Goal: Find specific page/section: Find specific page/section

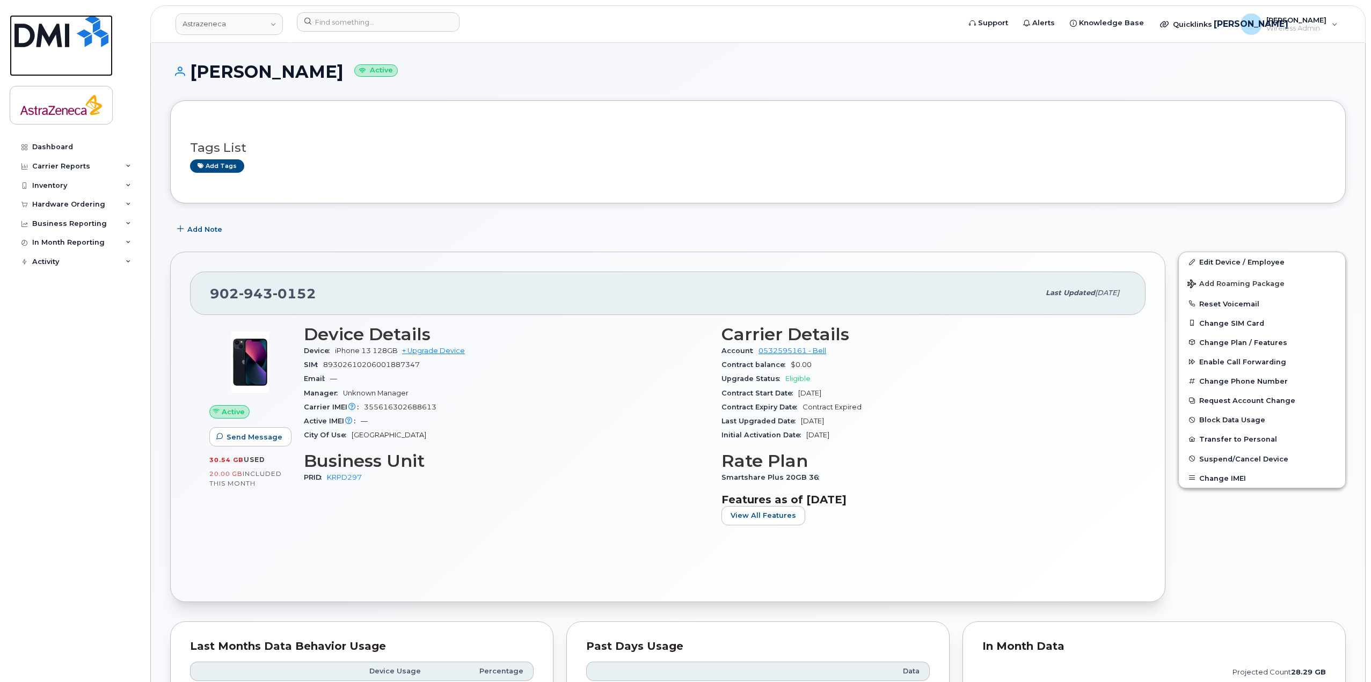
click at [43, 34] on img at bounding box center [61, 31] width 94 height 32
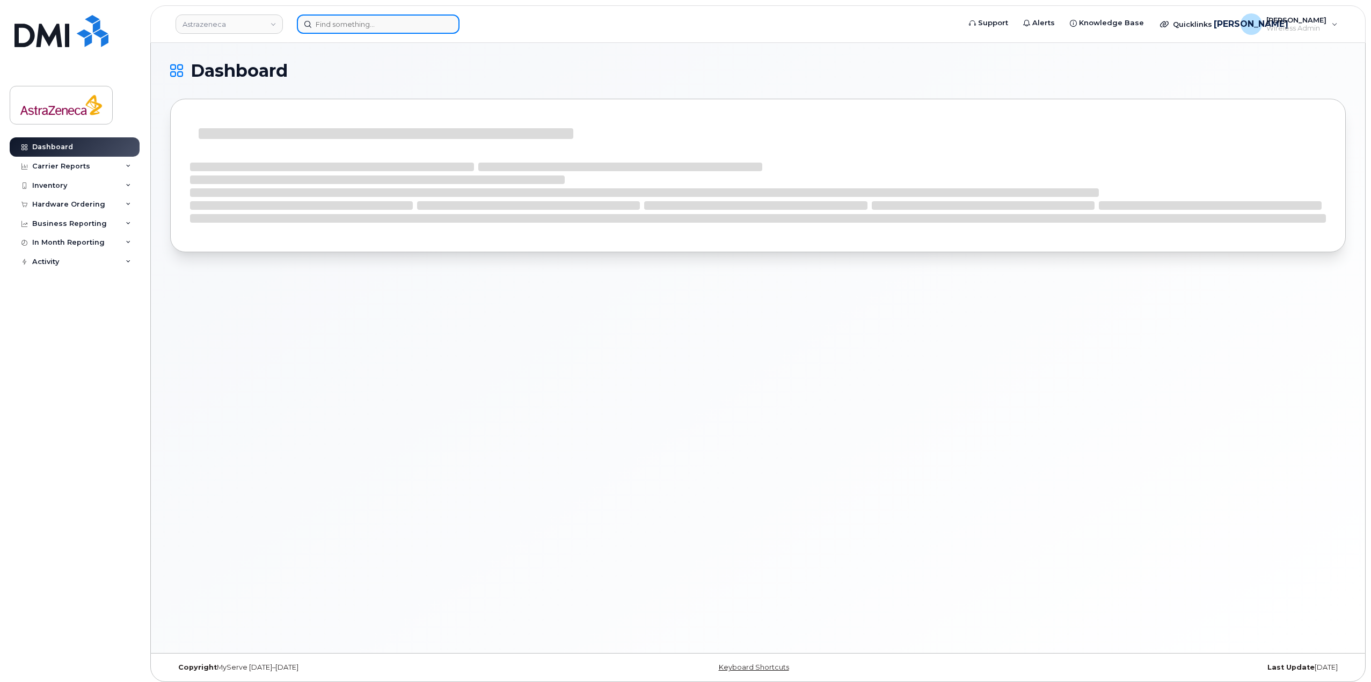
click at [344, 26] on input at bounding box center [378, 23] width 163 height 19
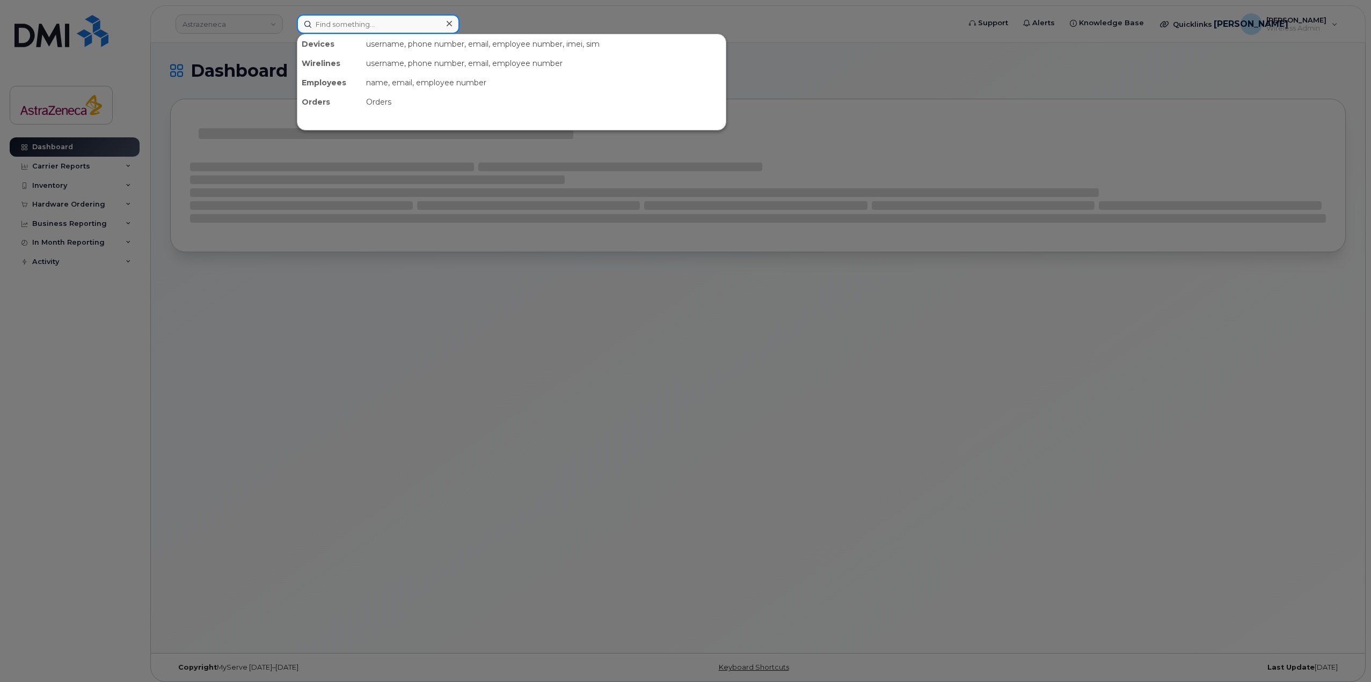
paste input "514-248-2069"
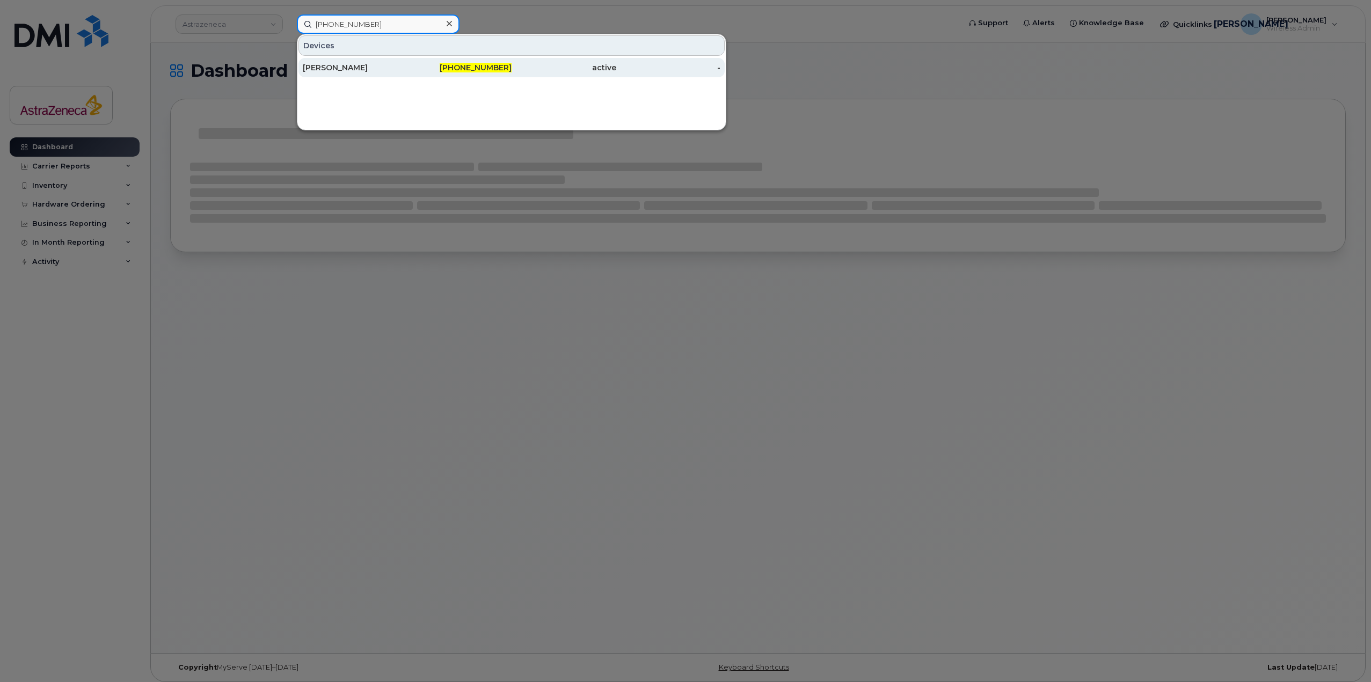
type input "[PHONE_NUMBER]"
click at [380, 67] on div "Mehdi Belgnaoui" at bounding box center [355, 67] width 105 height 11
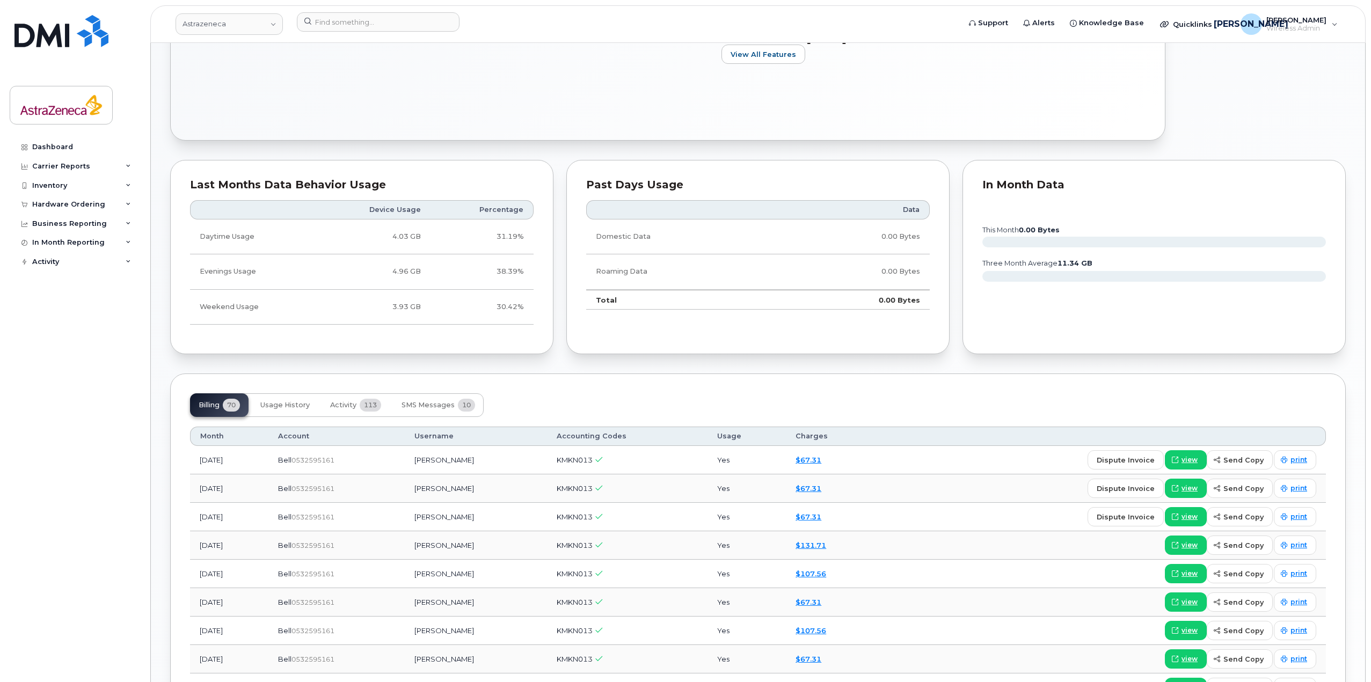
scroll to position [268, 0]
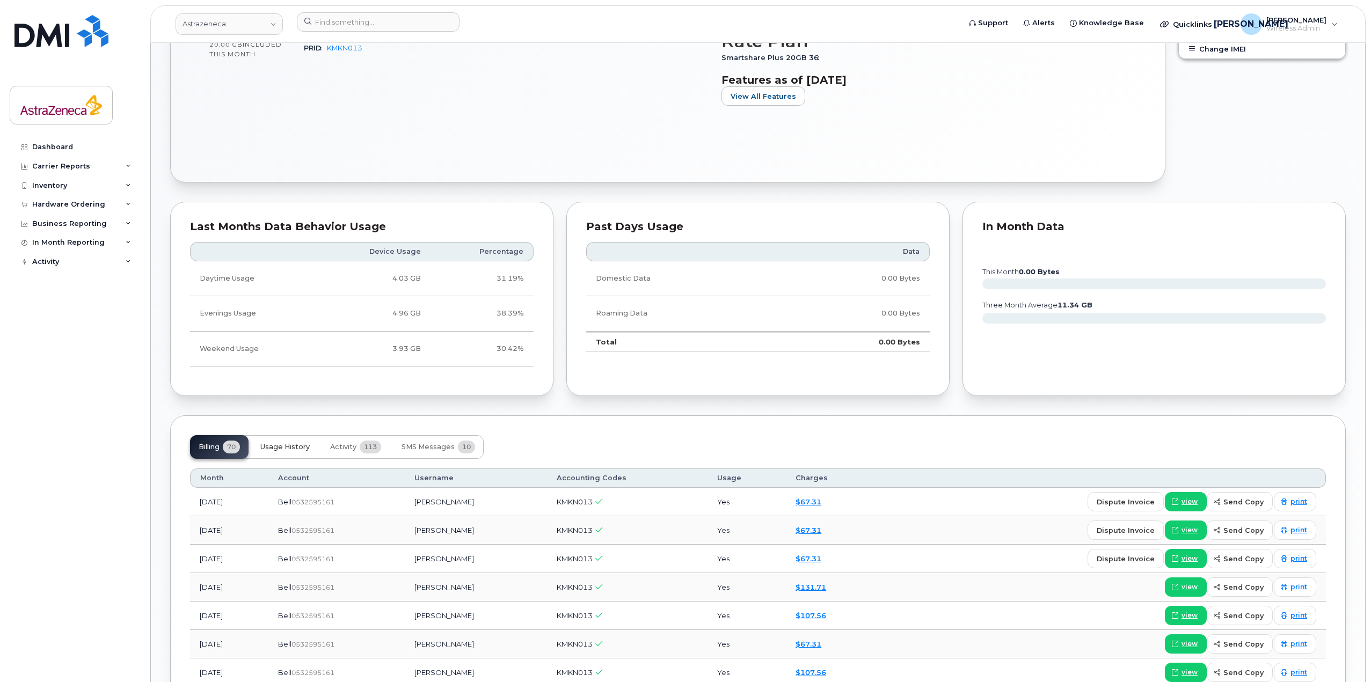
click at [299, 447] on span "Usage History" at bounding box center [284, 447] width 49 height 9
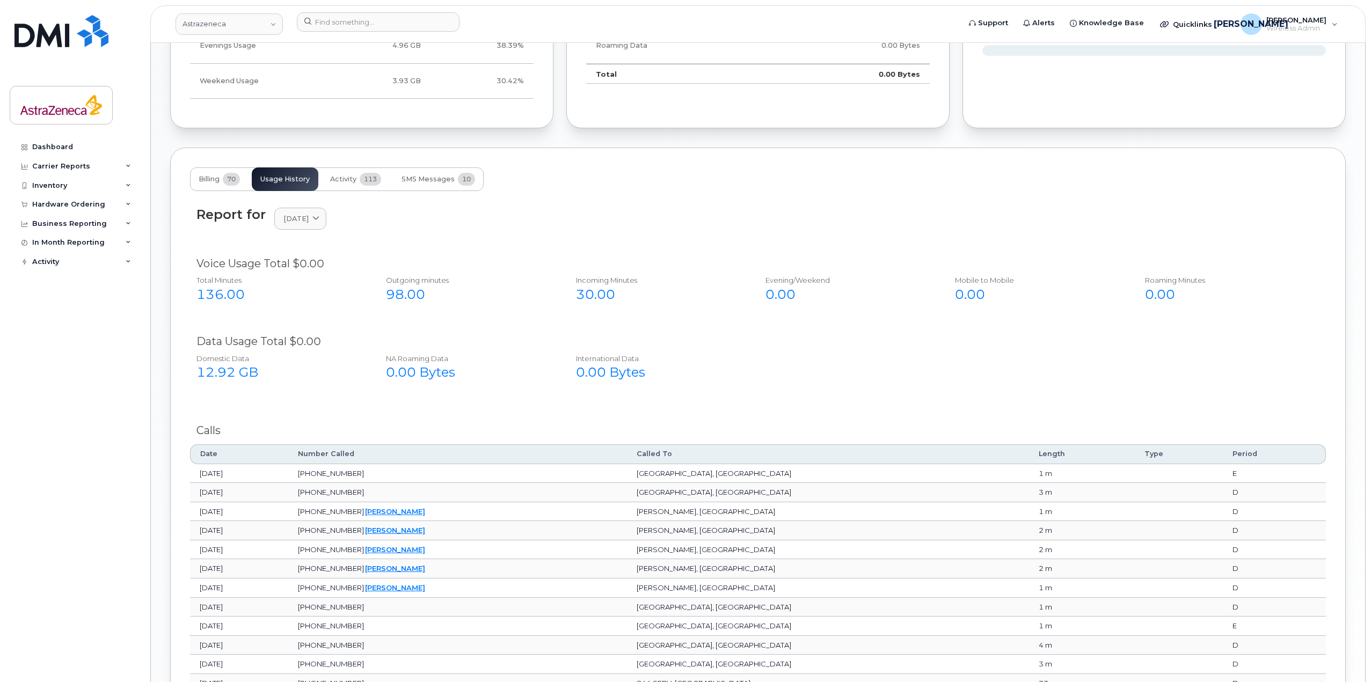
scroll to position [698, 0]
drag, startPoint x: 571, startPoint y: 379, endPoint x: 700, endPoint y: 377, distance: 128.9
click at [700, 377] on div "International Data 0.00 Bytes" at bounding box center [659, 367] width 183 height 37
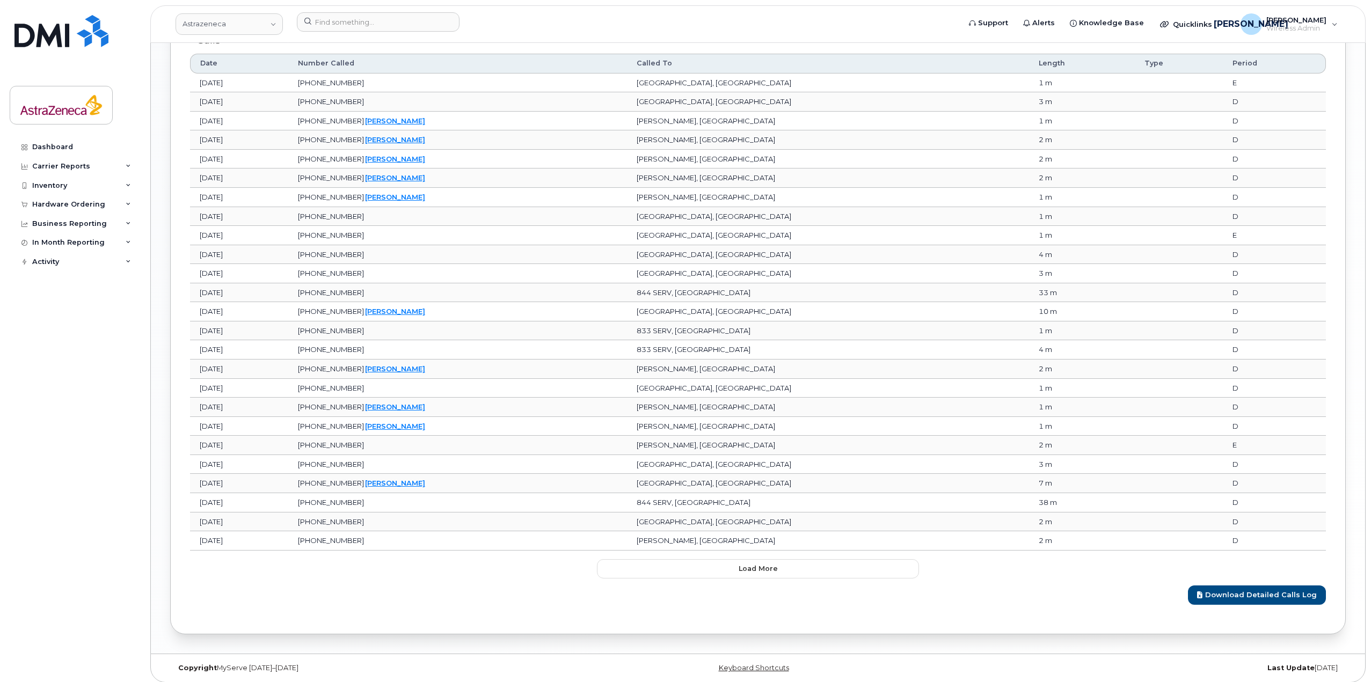
scroll to position [1094, 0]
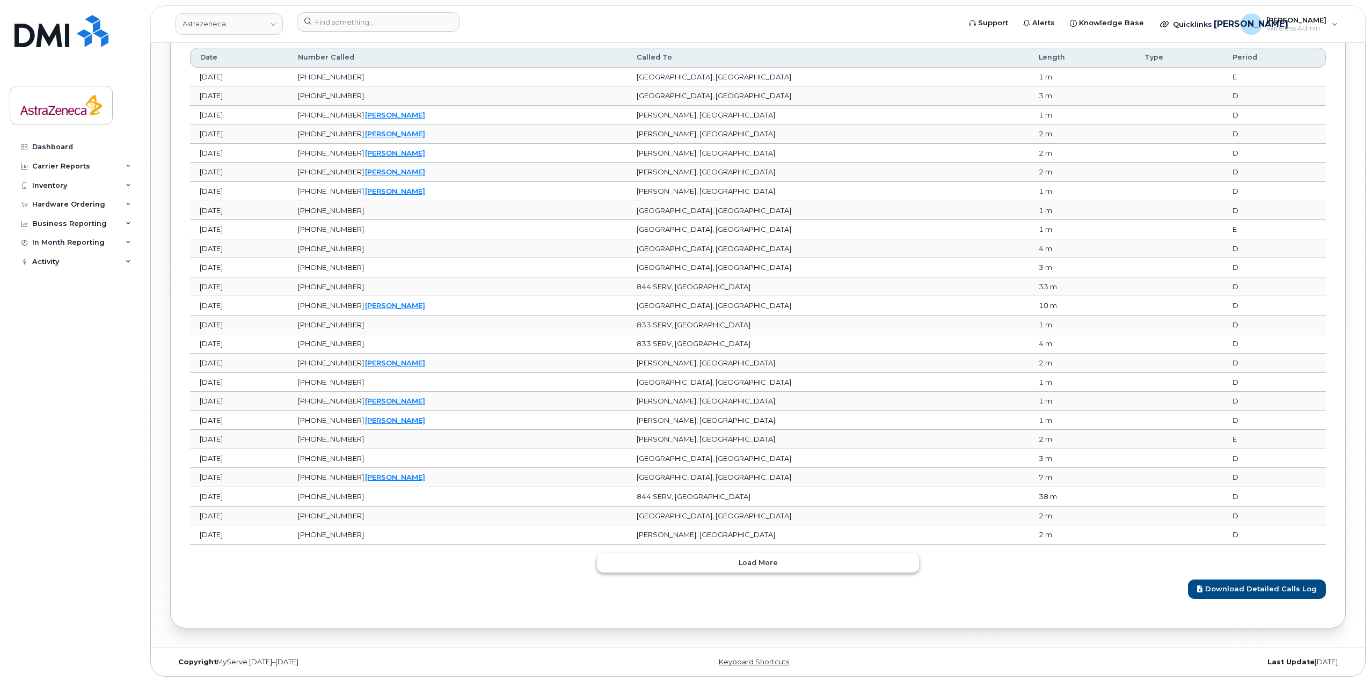
click at [845, 563] on button "Load more" at bounding box center [758, 563] width 322 height 19
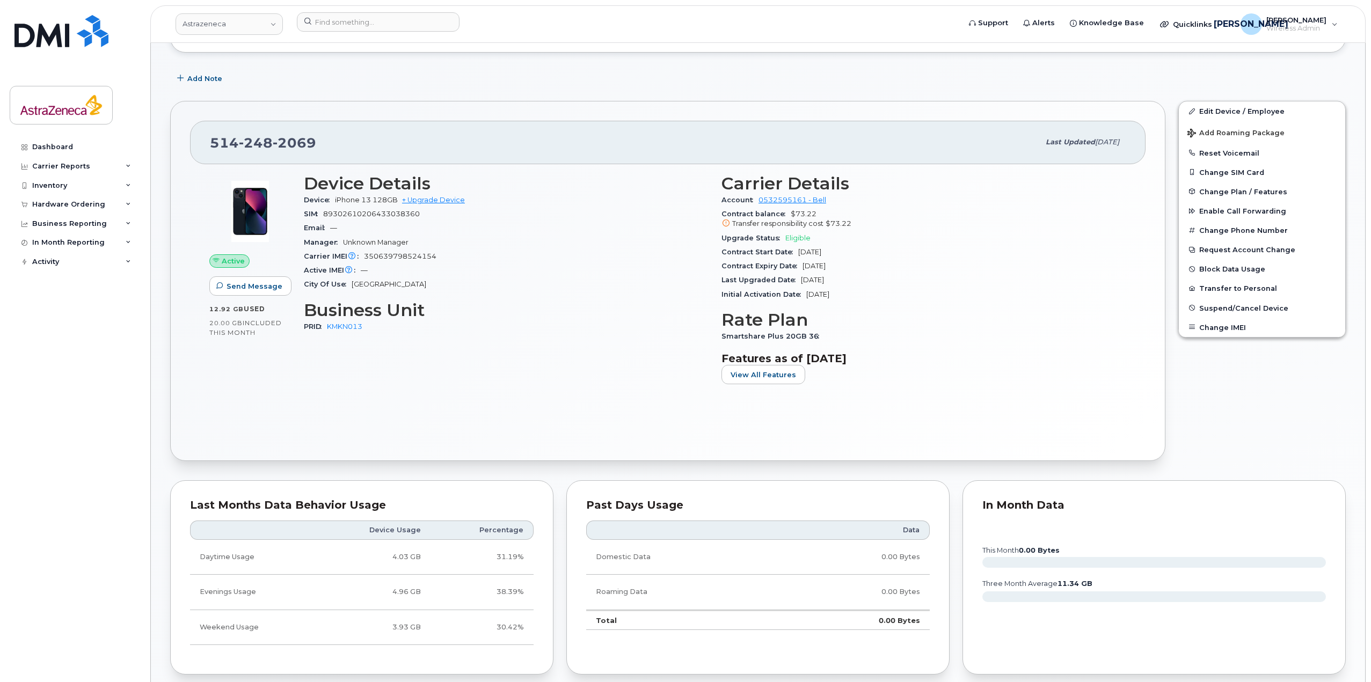
scroll to position [0, 0]
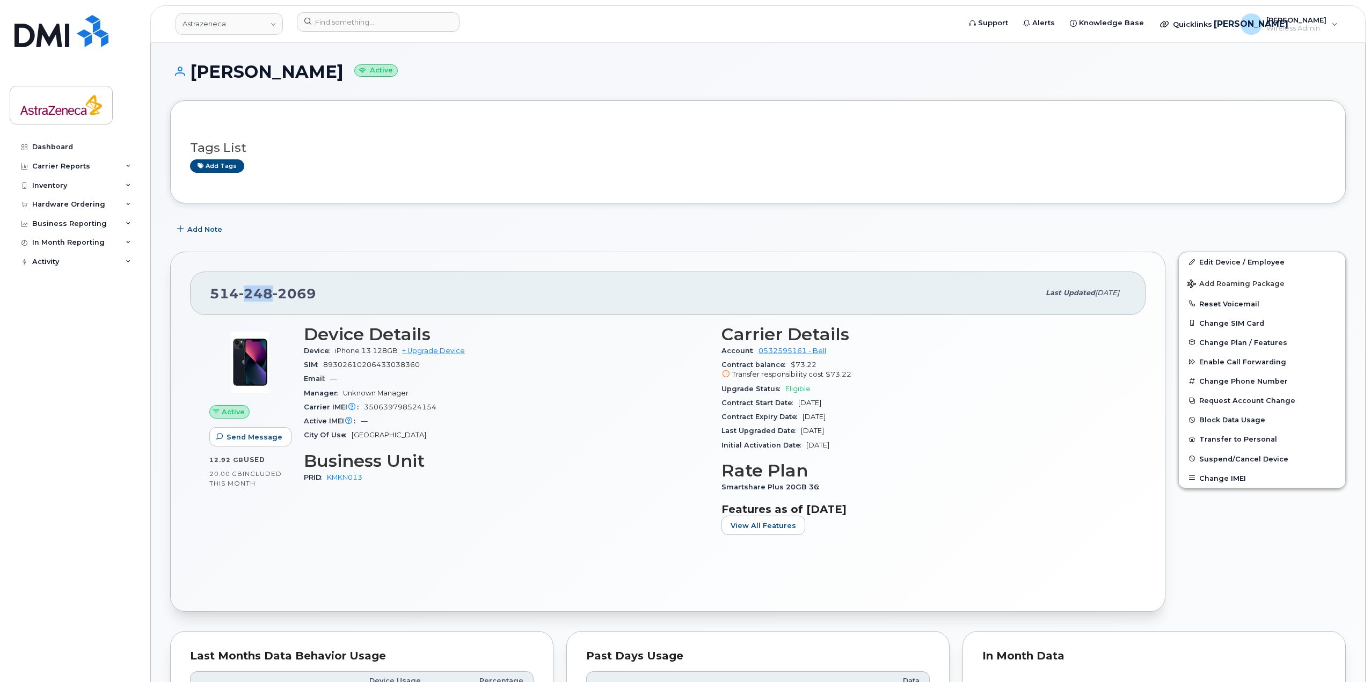
drag, startPoint x: 241, startPoint y: 293, endPoint x: 268, endPoint y: 294, distance: 27.4
click at [268, 294] on span "248" at bounding box center [256, 294] width 34 height 16
click at [280, 302] on div "514 248 2069" at bounding box center [625, 293] width 830 height 23
drag, startPoint x: 279, startPoint y: 294, endPoint x: 337, endPoint y: 296, distance: 58.0
click at [337, 296] on div "514 248 2069" at bounding box center [625, 293] width 830 height 23
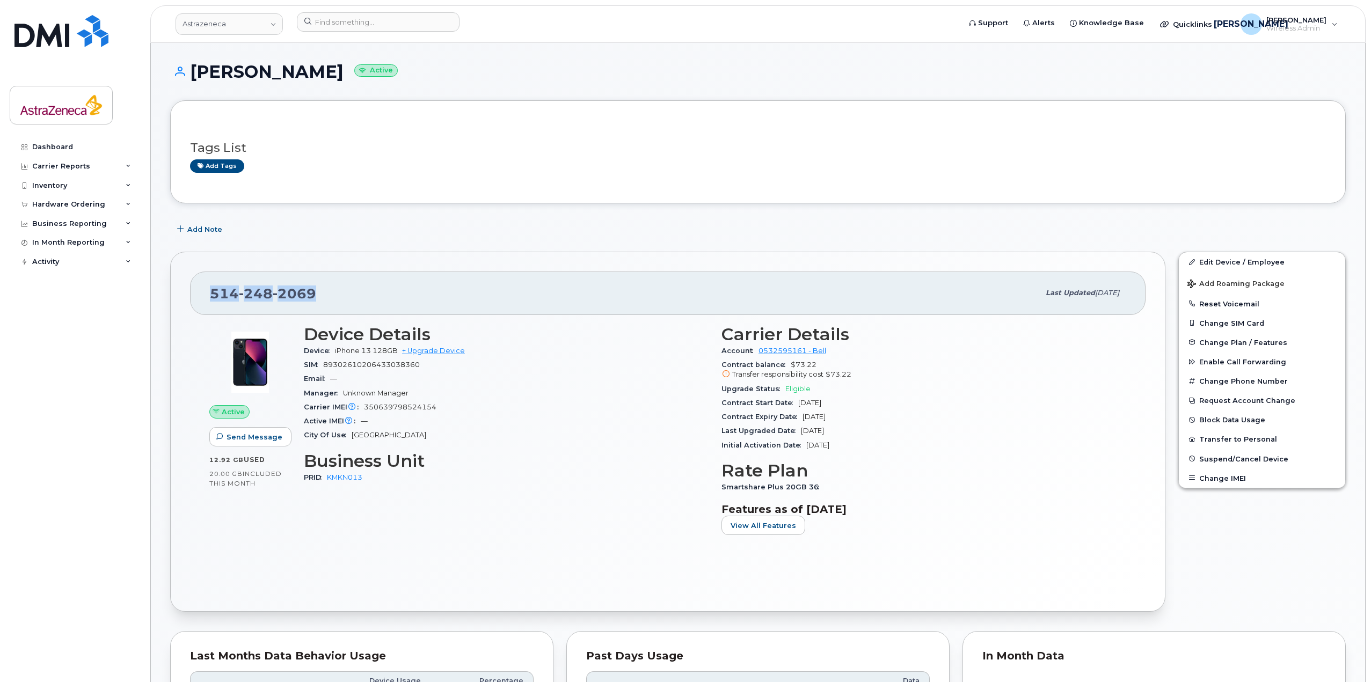
drag, startPoint x: 213, startPoint y: 287, endPoint x: 338, endPoint y: 289, distance: 124.6
click at [337, 289] on div "514 248 2069" at bounding box center [625, 293] width 830 height 23
click at [338, 289] on div "514 248 2069" at bounding box center [625, 293] width 830 height 23
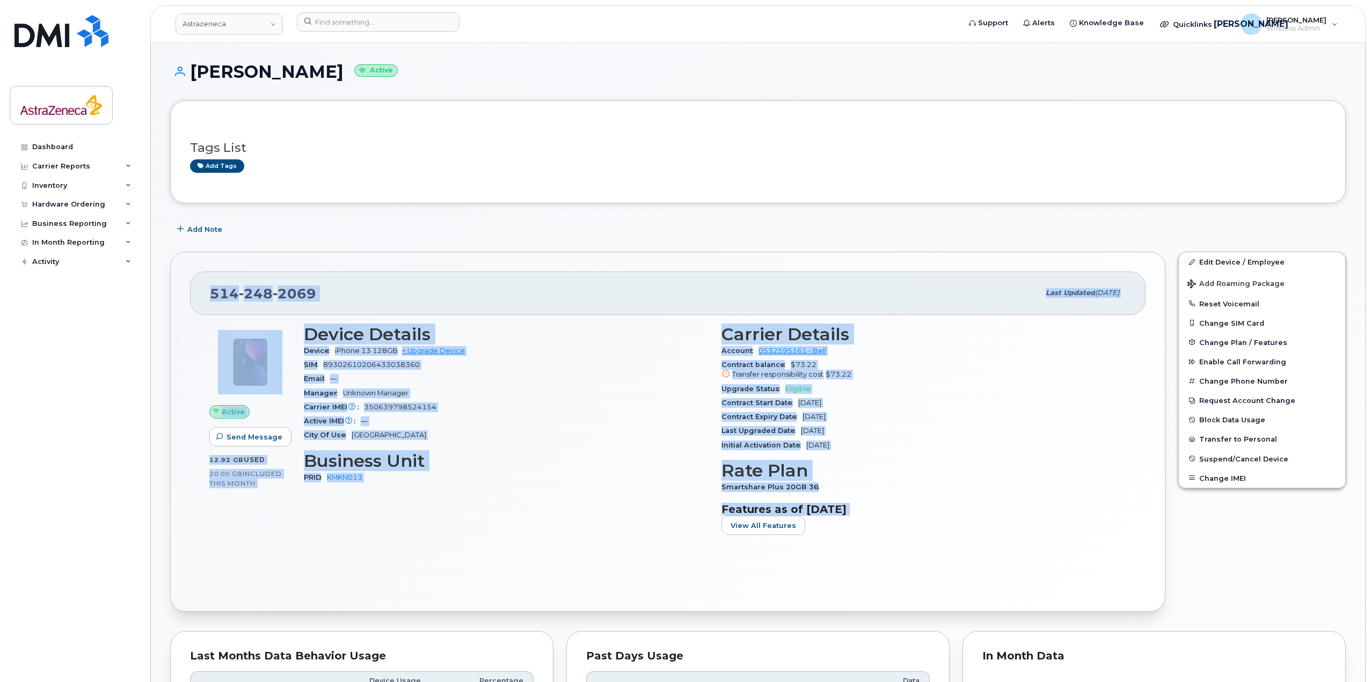
drag, startPoint x: 810, startPoint y: 489, endPoint x: 177, endPoint y: 268, distance: 669.9
click at [177, 268] on div "514 248 2069 Last updated Sep 23, 2025 Active Send Message 12.92 GB  used 20.00…" at bounding box center [667, 432] width 995 height 360
click at [556, 436] on div "City Of Use Montreal" at bounding box center [506, 435] width 405 height 14
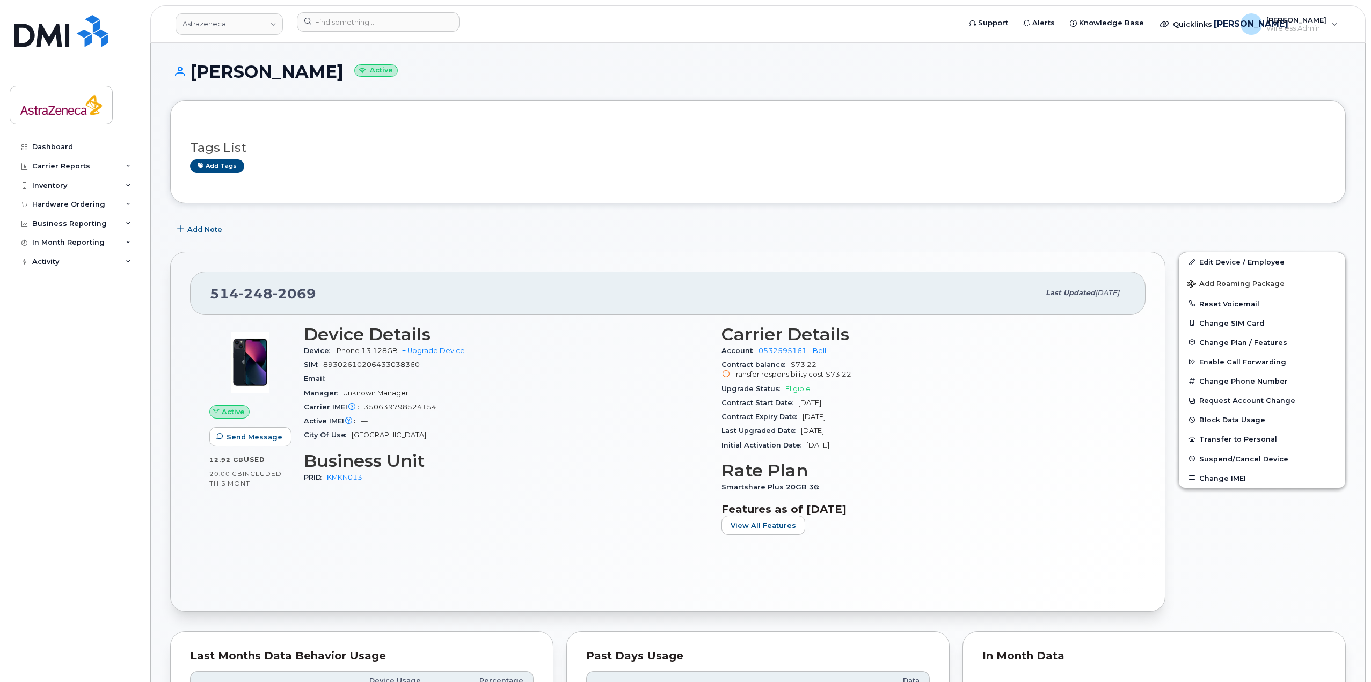
click at [974, 515] on h3 "Features as of [DATE]" at bounding box center [924, 509] width 405 height 13
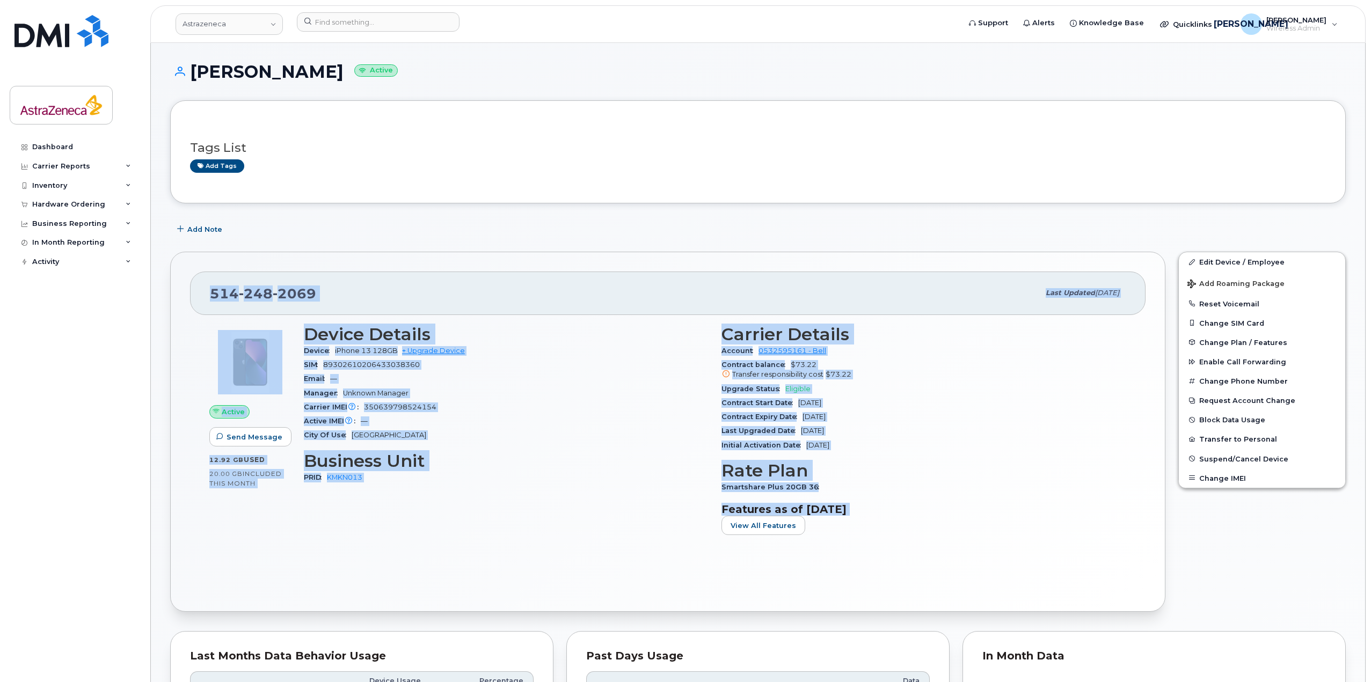
drag, startPoint x: 994, startPoint y: 517, endPoint x: 190, endPoint y: 282, distance: 837.7
click at [190, 282] on div "514 248 2069 Last updated Sep 23, 2025 Active Send Message 12.92 GB  used 20.00…" at bounding box center [667, 432] width 995 height 360
click at [1063, 564] on div "Active Send Message 12.92 GB  used 20.00 GB  included this month Device Details…" at bounding box center [668, 454] width 956 height 278
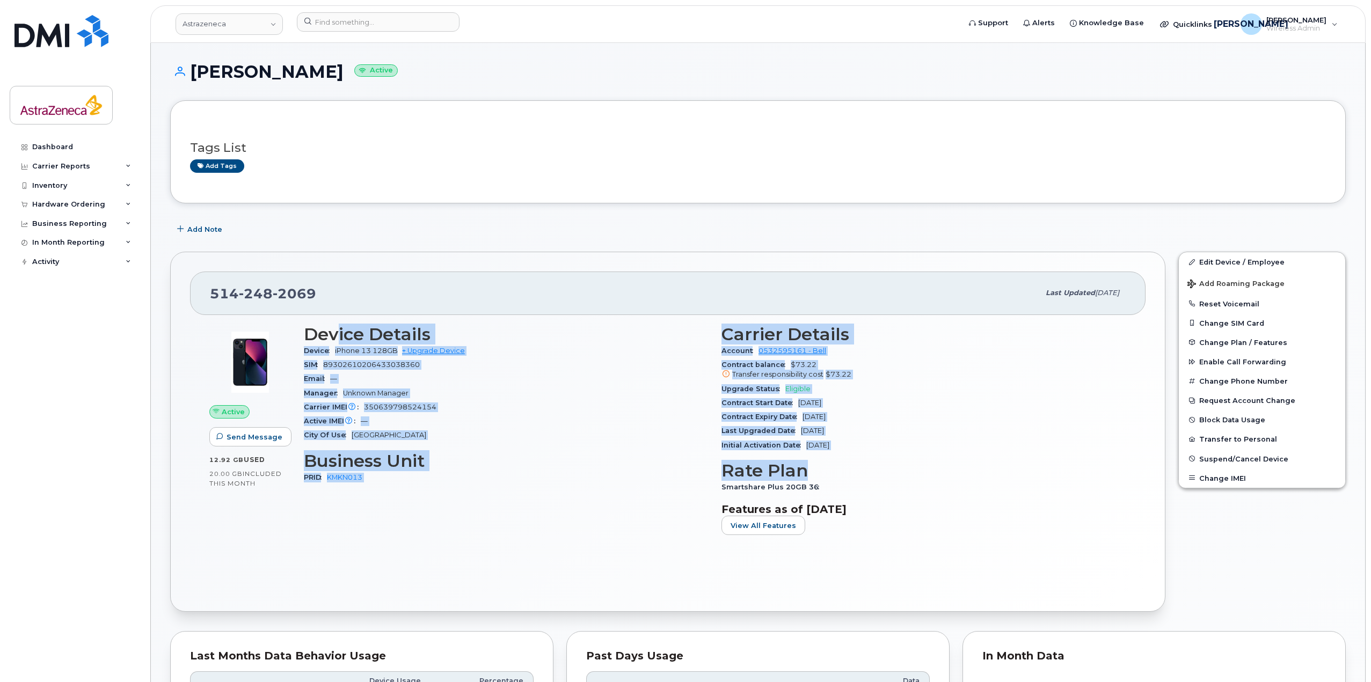
drag, startPoint x: 887, startPoint y: 463, endPoint x: 336, endPoint y: 321, distance: 569.1
click at [336, 321] on div "Device Details Device iPhone 13 128GB + Upgrade Device SIM 89302610206433038360…" at bounding box center [714, 434] width 835 height 232
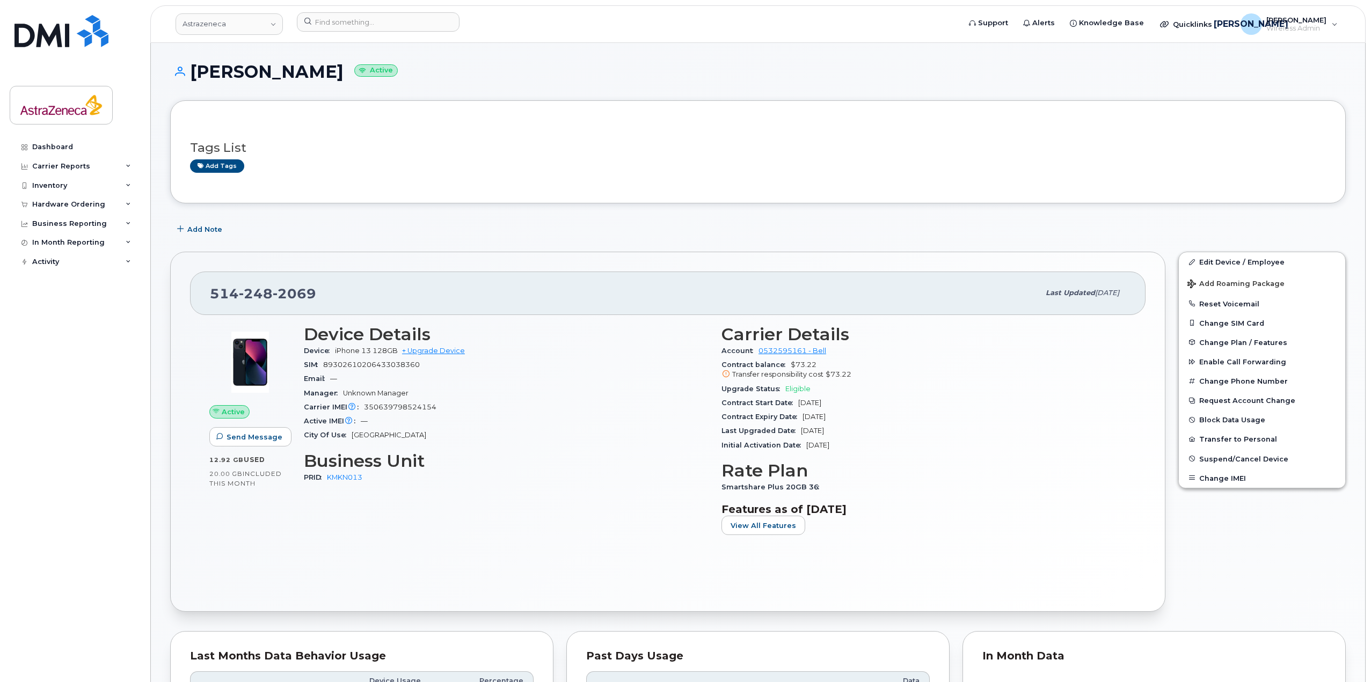
click at [835, 483] on div "Smartshare Plus 20GB 36" at bounding box center [924, 488] width 405 height 14
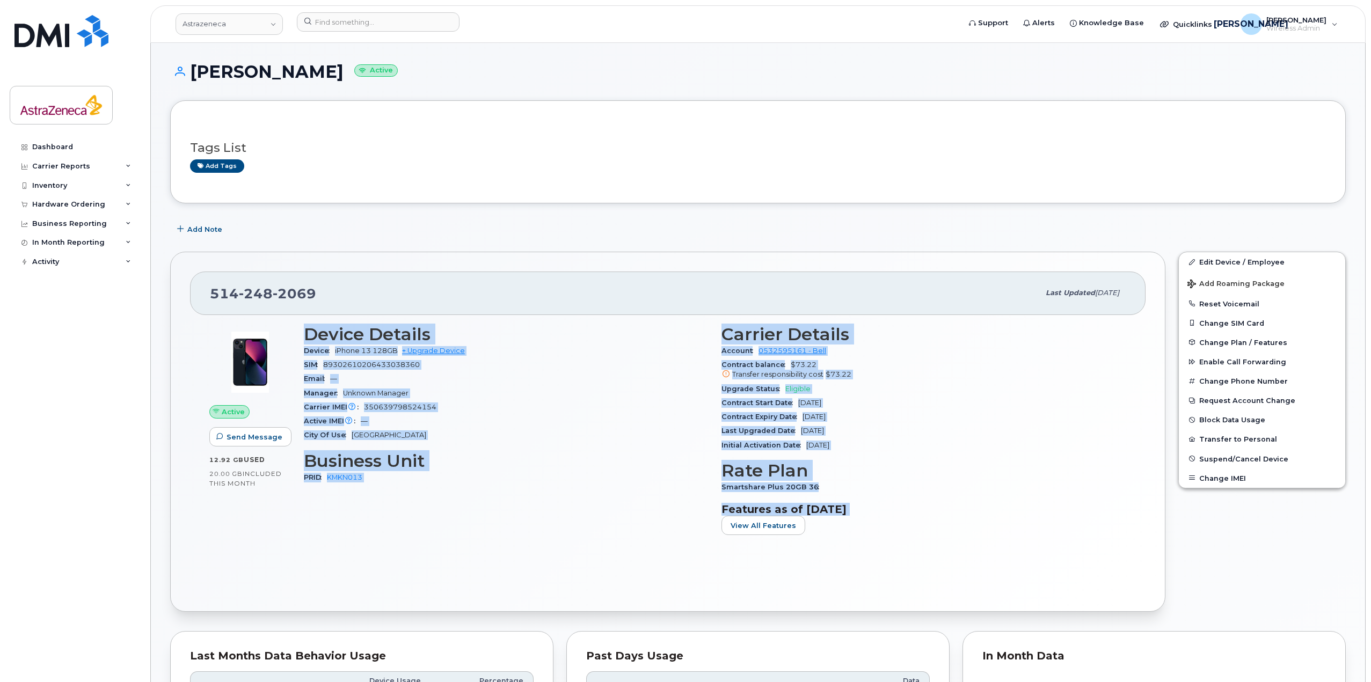
drag, startPoint x: 933, startPoint y: 525, endPoint x: 304, endPoint y: 316, distance: 662.5
click at [304, 316] on div "Active Send Message 12.92 GB  used 20.00 GB  included this month Device Details…" at bounding box center [668, 454] width 956 height 278
click at [345, 334] on h3 "Device Details" at bounding box center [506, 334] width 405 height 19
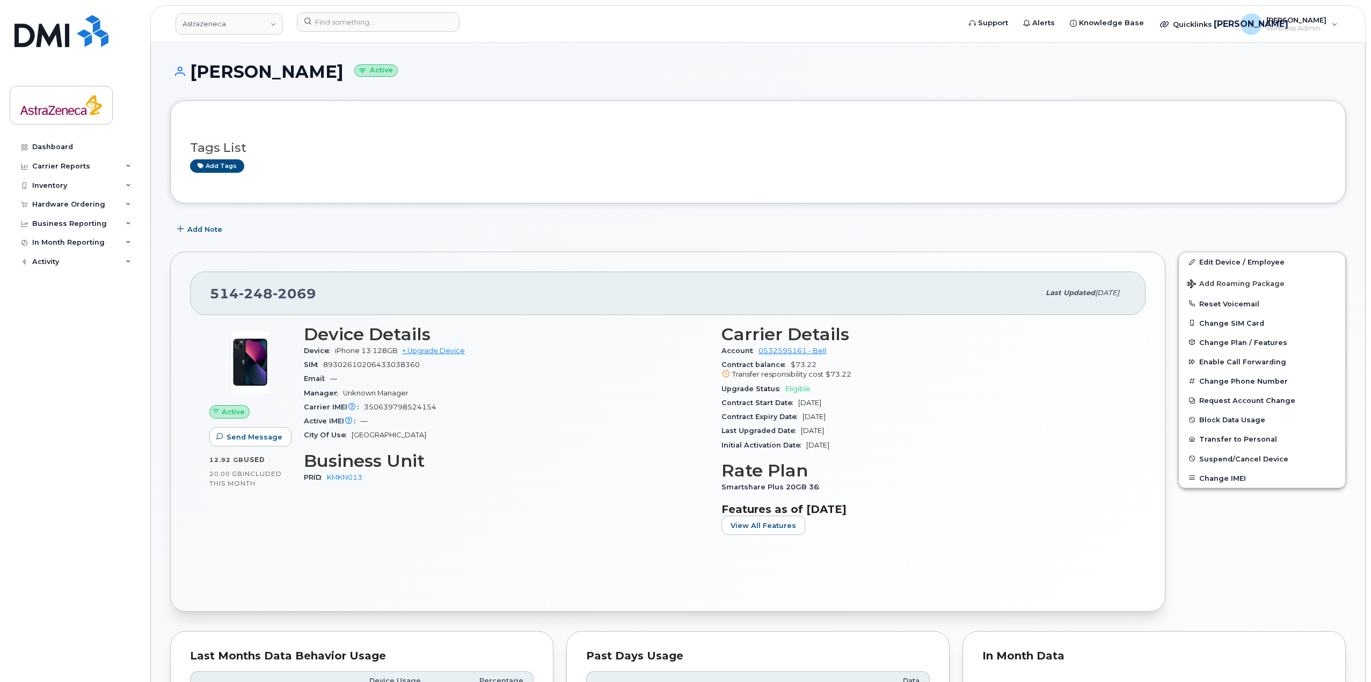
drag, startPoint x: 400, startPoint y: 326, endPoint x: 1021, endPoint y: 507, distance: 647.0
click at [1021, 507] on div "514 248 2069 Last updated Sep 23, 2025 Active Send Message 12.92 GB  used 20.00…" at bounding box center [667, 432] width 995 height 360
click at [1021, 507] on h3 "Features as of [DATE]" at bounding box center [924, 509] width 405 height 13
click at [418, 27] on input at bounding box center [378, 21] width 163 height 19
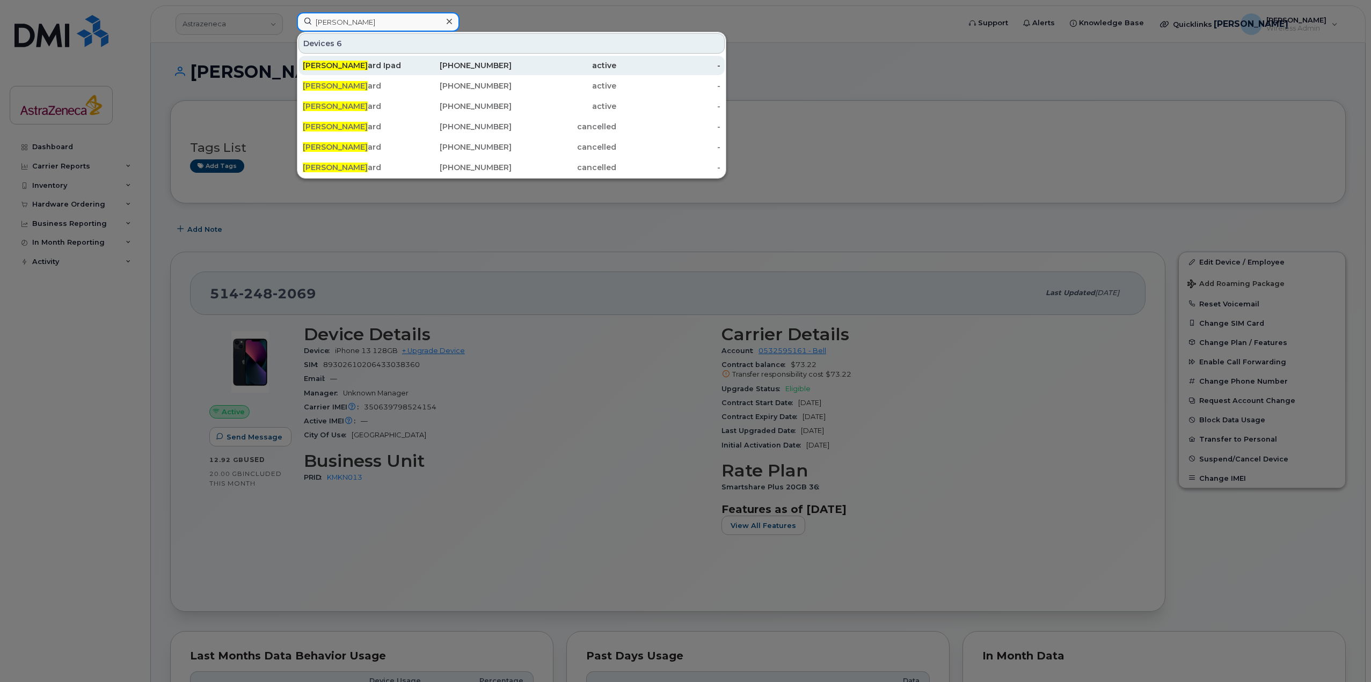
type input "nathalie bouch"
click at [396, 69] on div "Nathalie Bouch ard Ipad" at bounding box center [355, 65] width 105 height 11
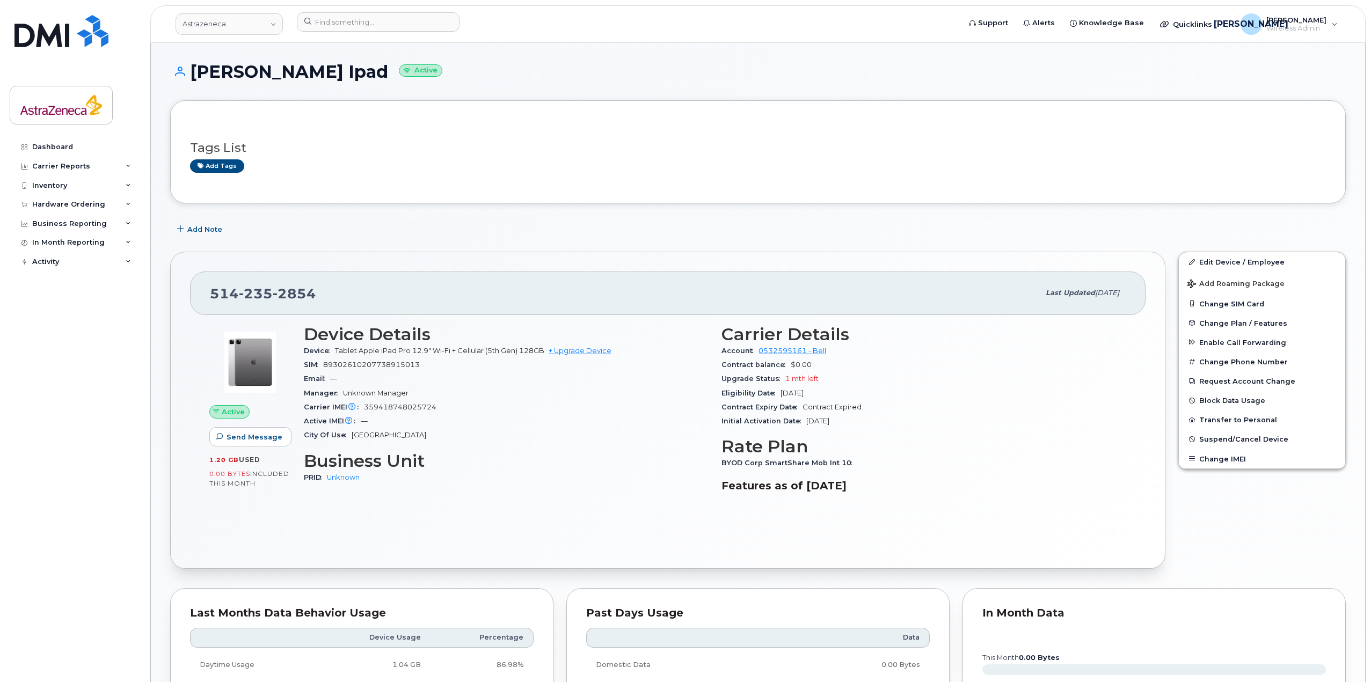
drag, startPoint x: 828, startPoint y: 397, endPoint x: 769, endPoint y: 397, distance: 59.6
click at [769, 397] on div "Eligibility Date [DATE]" at bounding box center [924, 394] width 405 height 14
click at [769, 397] on span "Eligibility Date" at bounding box center [751, 393] width 59 height 8
drag, startPoint x: 854, startPoint y: 426, endPoint x: 801, endPoint y: 423, distance: 53.8
click at [801, 423] on div "Initial Activation Date Aug 14, 2025" at bounding box center [924, 422] width 405 height 14
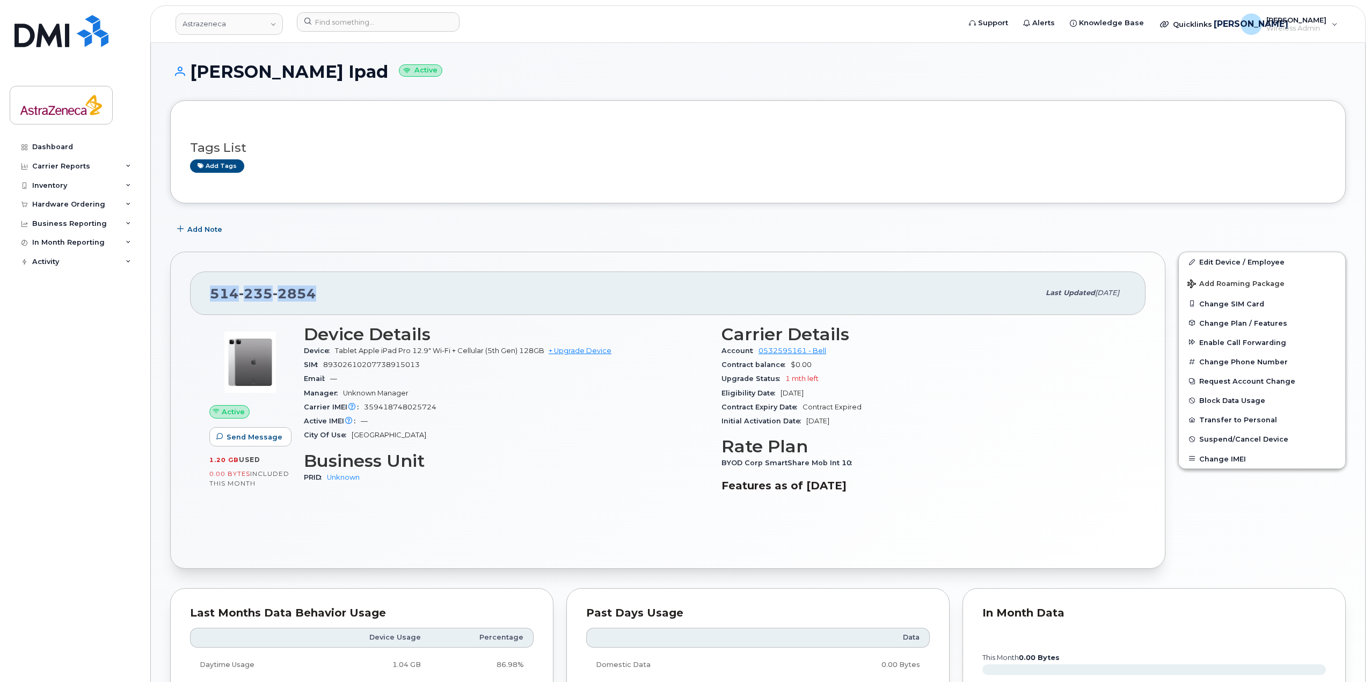
drag, startPoint x: 324, startPoint y: 292, endPoint x: 214, endPoint y: 288, distance: 110.1
click at [214, 288] on div "514 235 2854" at bounding box center [625, 293] width 830 height 23
copy span "514 235 2854"
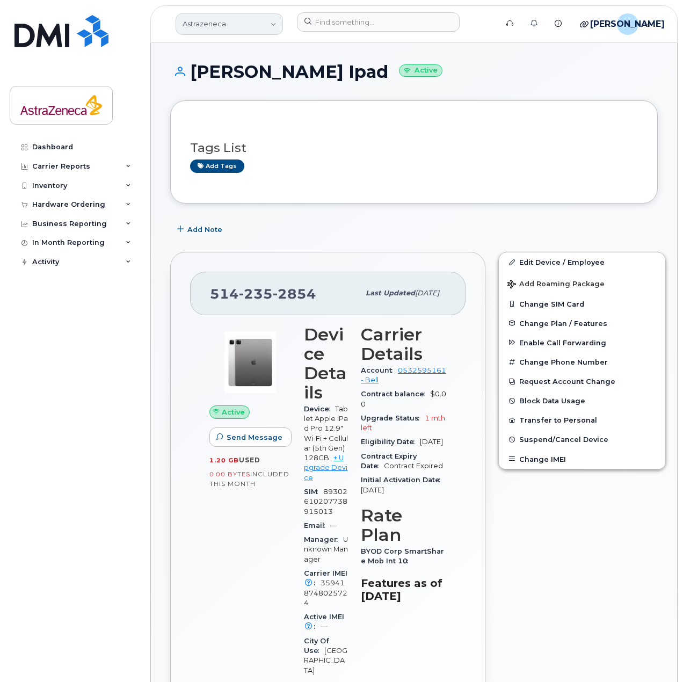
click at [261, 16] on link "Astrazeneca" at bounding box center [229, 23] width 107 height 21
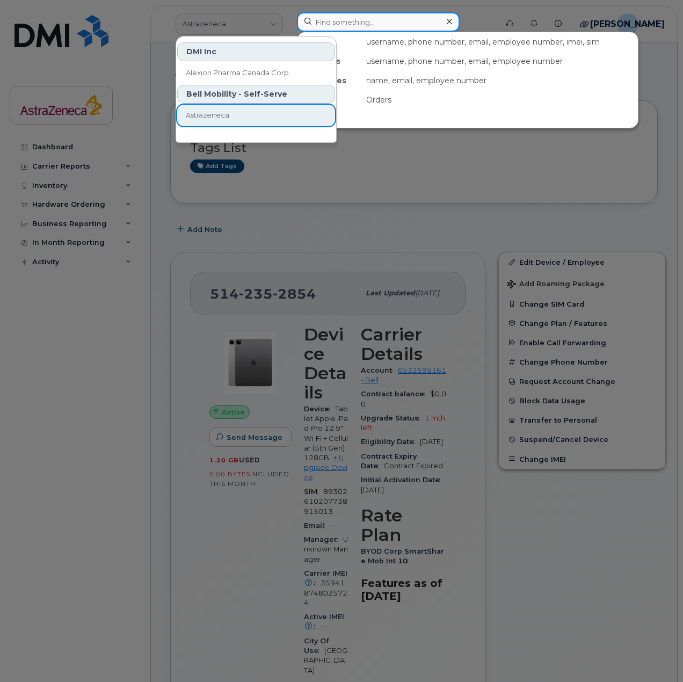
click at [363, 17] on input at bounding box center [378, 21] width 163 height 19
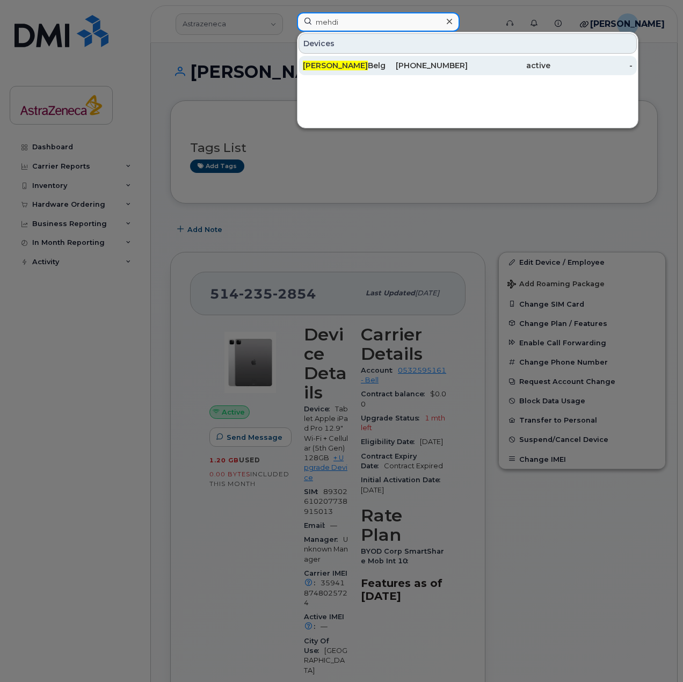
type input "mehdi"
click at [387, 59] on div "514-248-2069" at bounding box center [427, 65] width 83 height 19
